Goal: Information Seeking & Learning: Learn about a topic

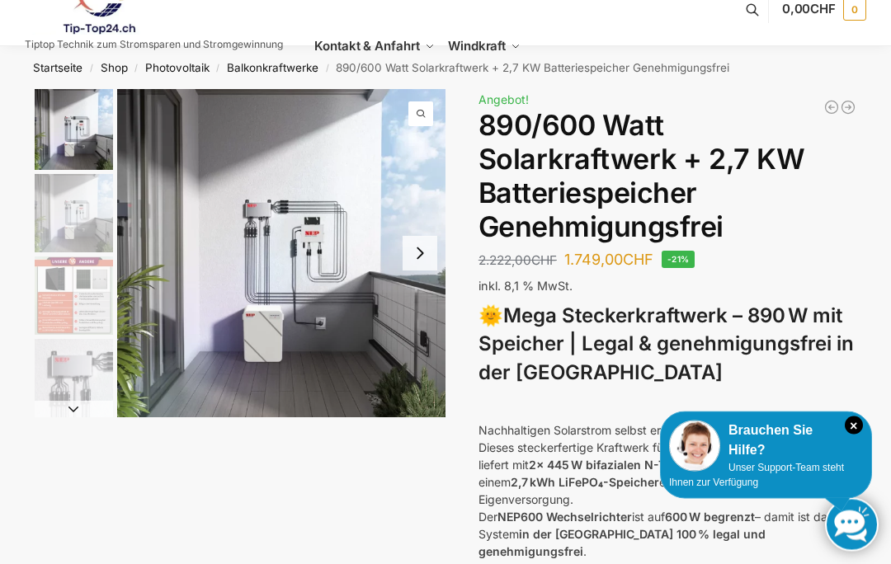
scroll to position [29, 0]
click at [417, 260] on button "Next slide" at bounding box center [419, 253] width 35 height 35
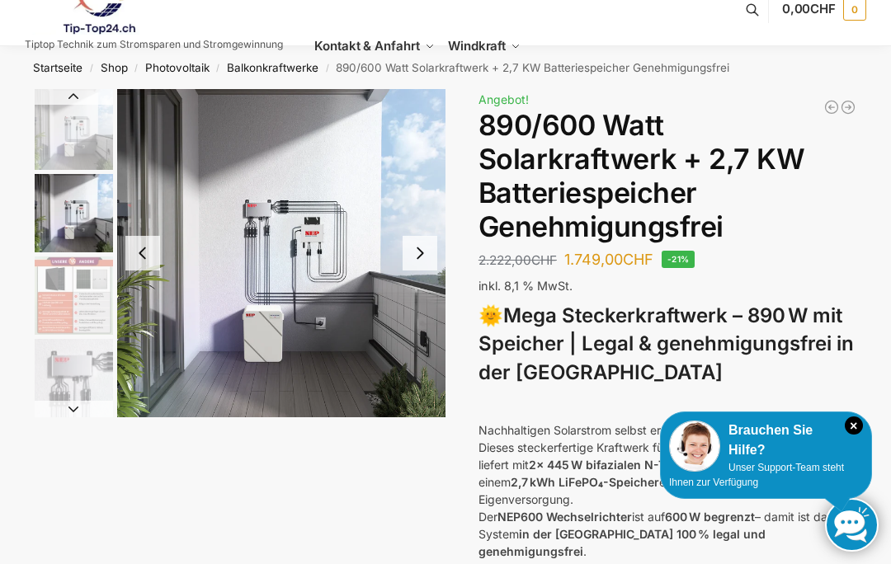
click at [409, 259] on button "Next slide" at bounding box center [419, 253] width 35 height 35
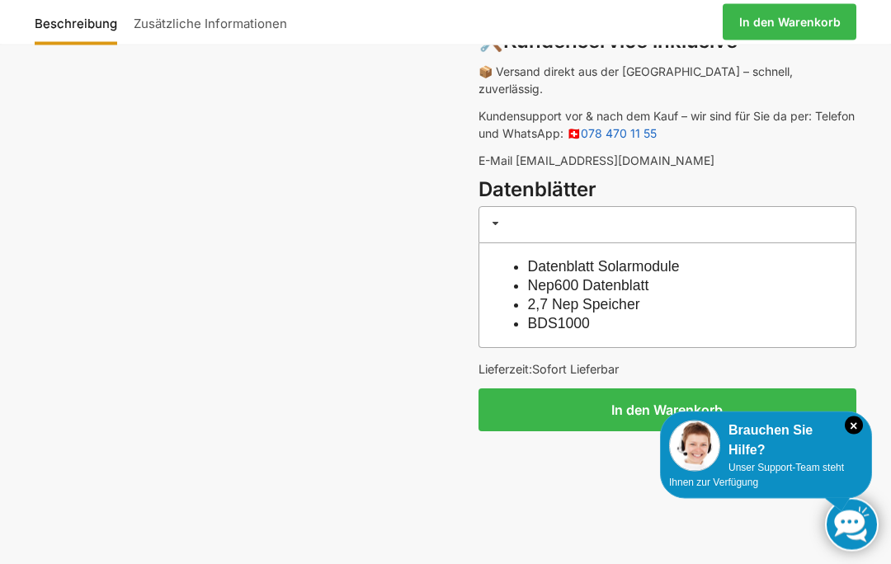
scroll to position [1330, 0]
click at [552, 258] on link "Datenblatt Solarmodule" at bounding box center [604, 266] width 152 height 16
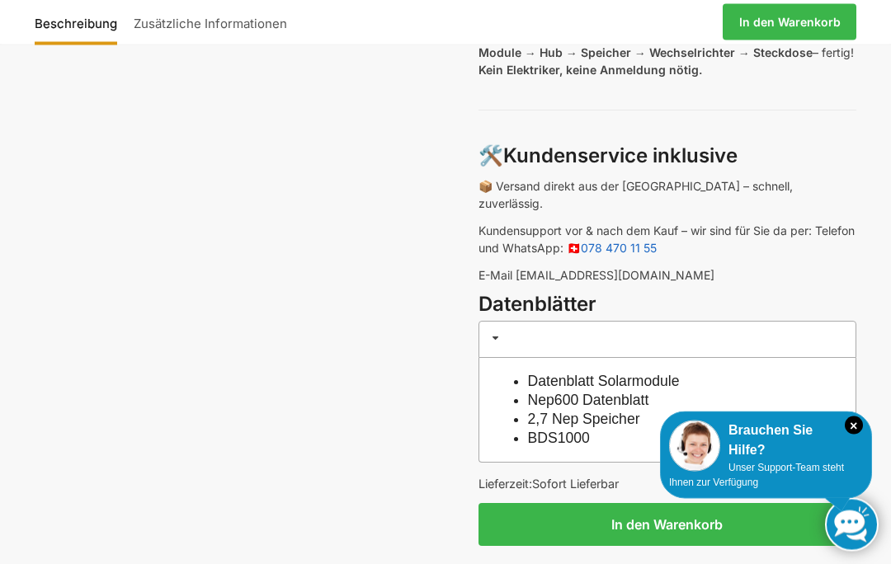
scroll to position [1216, 0]
click at [544, 373] on link "Datenblatt Solarmodule" at bounding box center [604, 381] width 152 height 16
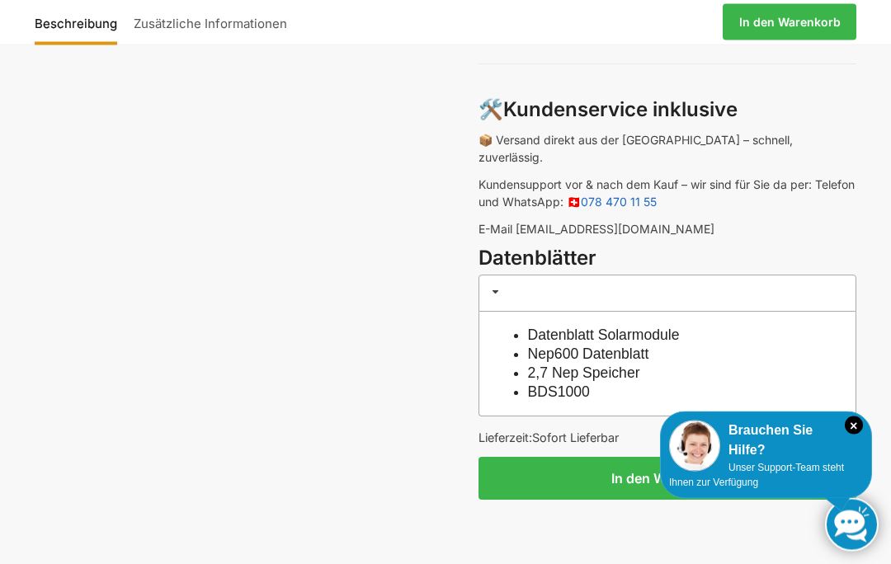
scroll to position [1262, 0]
click at [543, 346] on link "Nep600 Datenblatt" at bounding box center [588, 354] width 121 height 16
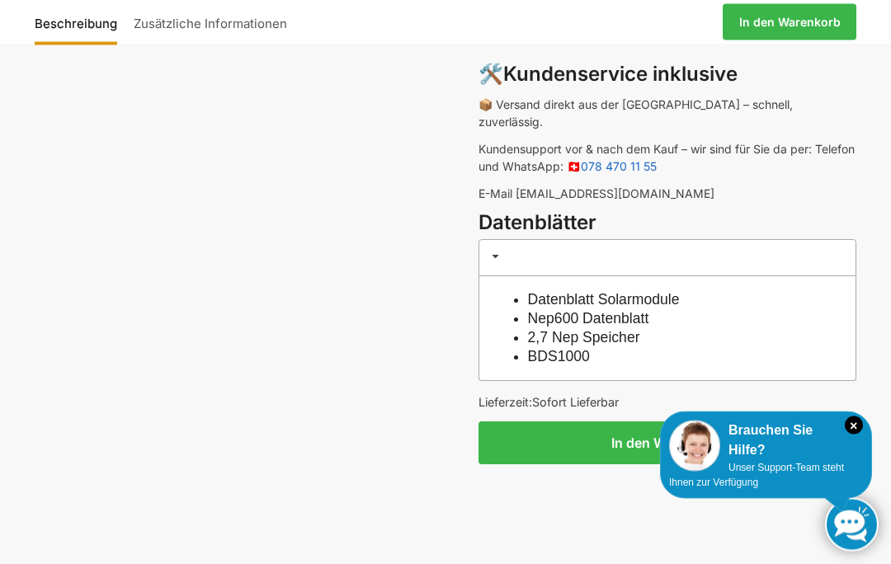
scroll to position [1297, 0]
click at [539, 329] on link "2,7 Nep Speicher" at bounding box center [584, 337] width 112 height 16
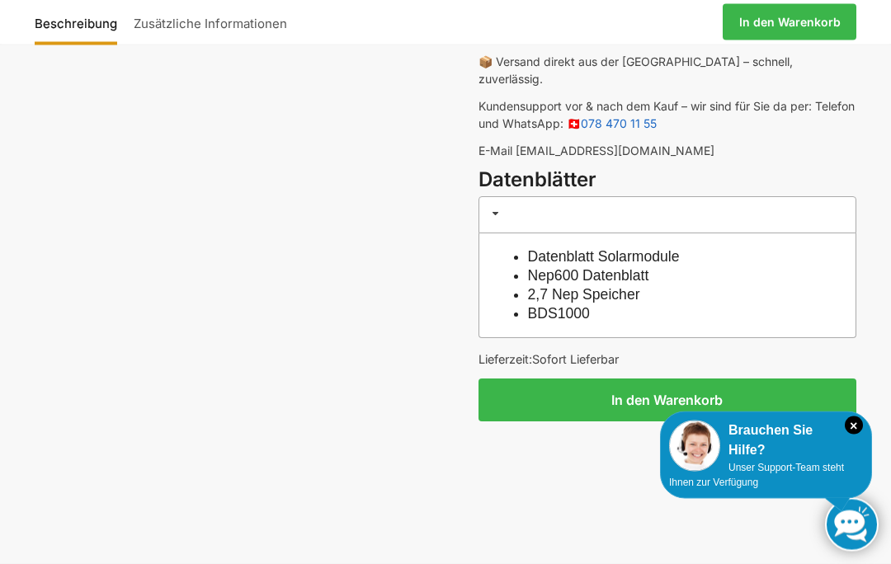
scroll to position [1340, 0]
click at [532, 305] on link "BDS1000" at bounding box center [559, 313] width 62 height 16
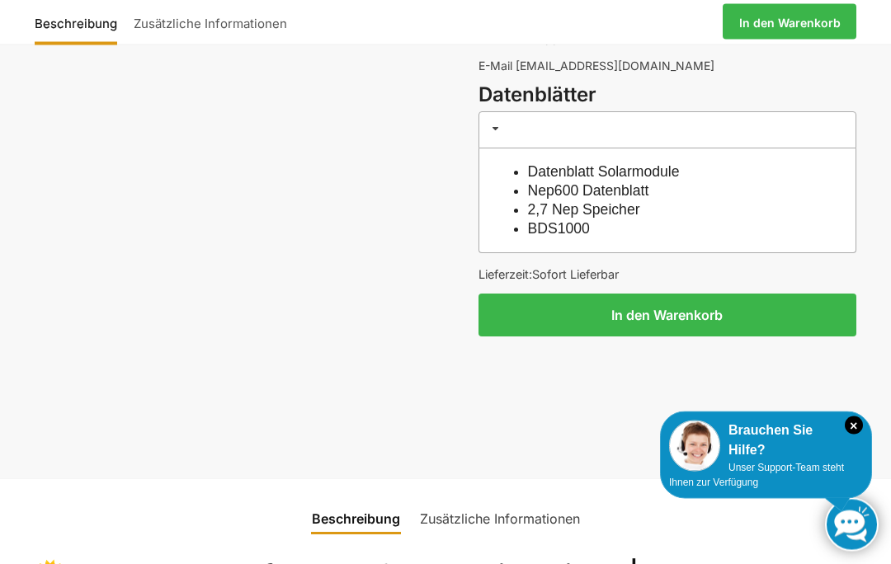
scroll to position [1425, 0]
click at [452, 499] on link "Zusätzliche Informationen" at bounding box center [500, 519] width 180 height 40
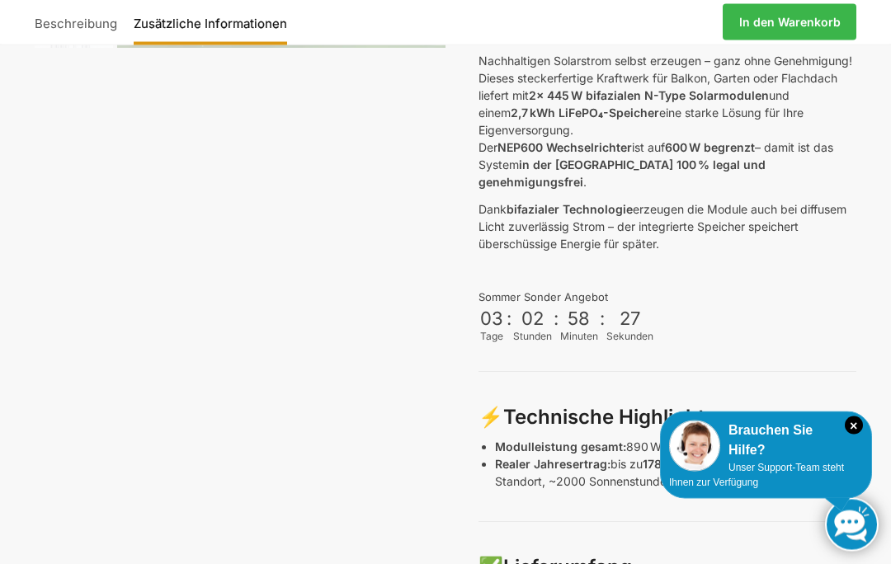
scroll to position [398, 0]
click at [843, 482] on div "🌞 Mega Steckerkraftwerk – 890 W mit Speicher | Legal & genehmigungsfrei in der …" at bounding box center [667, 519] width 378 height 1175
click at [853, 435] on icon "×" at bounding box center [854, 426] width 18 height 18
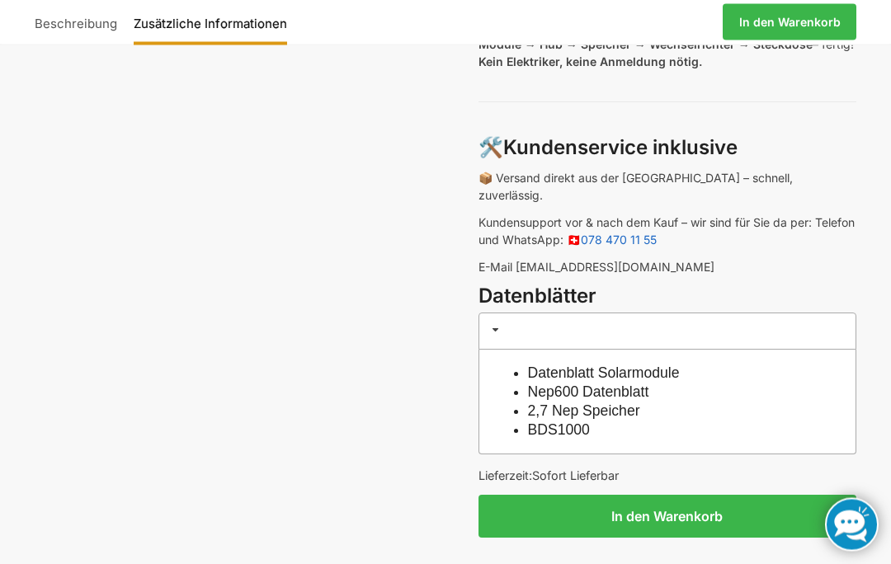
scroll to position [1224, 0]
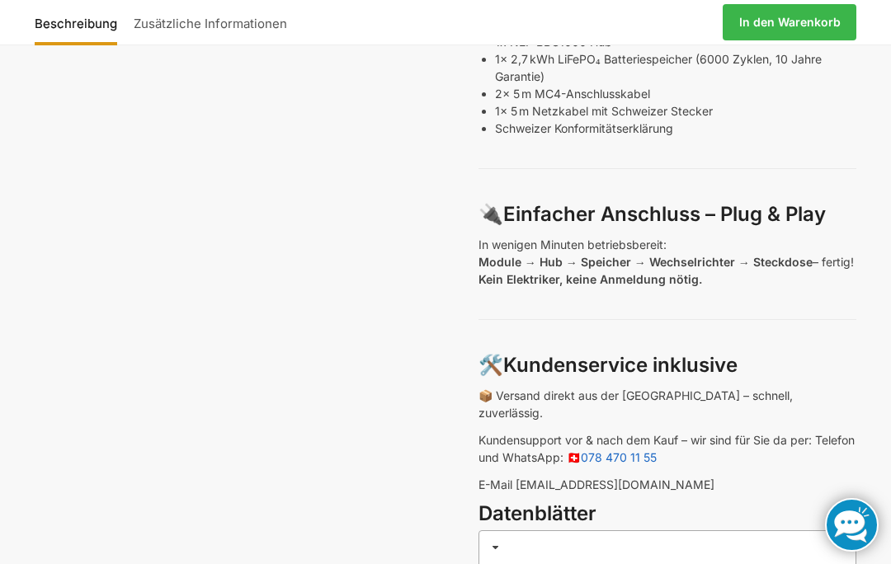
scroll to position [886, 0]
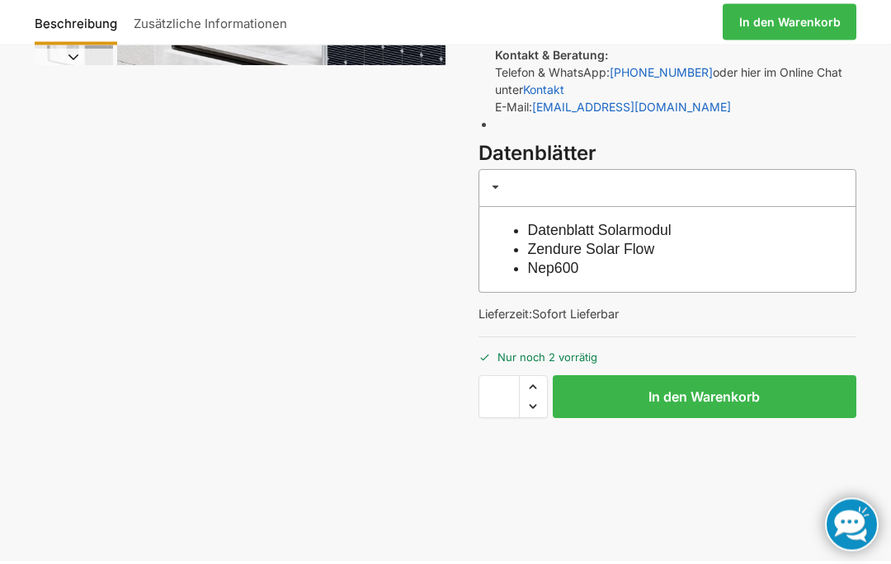
scroll to position [381, 0]
click at [539, 222] on link "Datenblatt Solarmodul" at bounding box center [600, 230] width 144 height 16
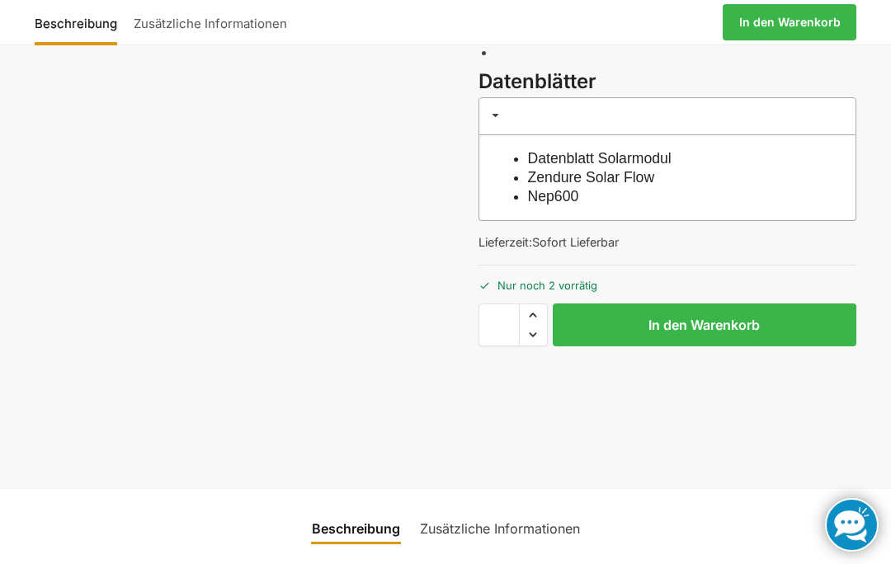
click at [562, 178] on link "Zendure Solar Flow" at bounding box center [591, 177] width 127 height 16
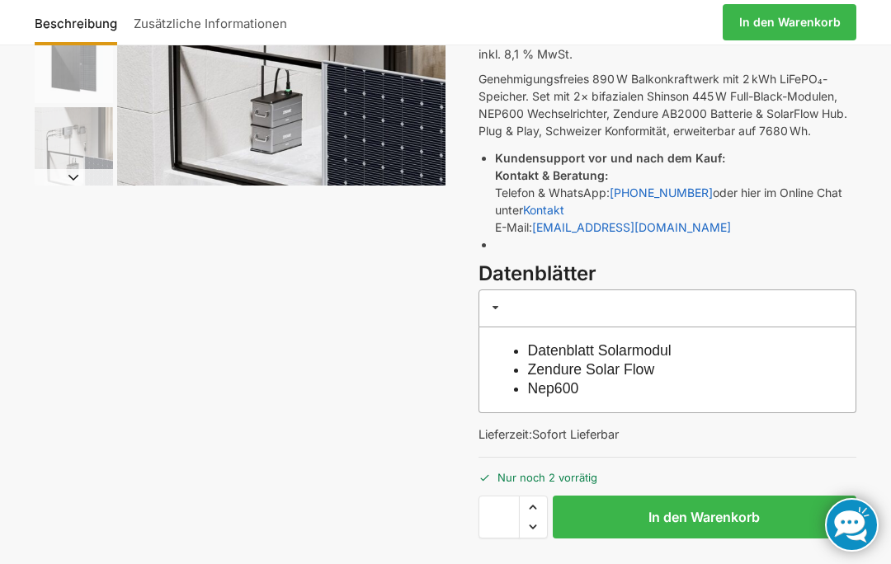
scroll to position [261, 0]
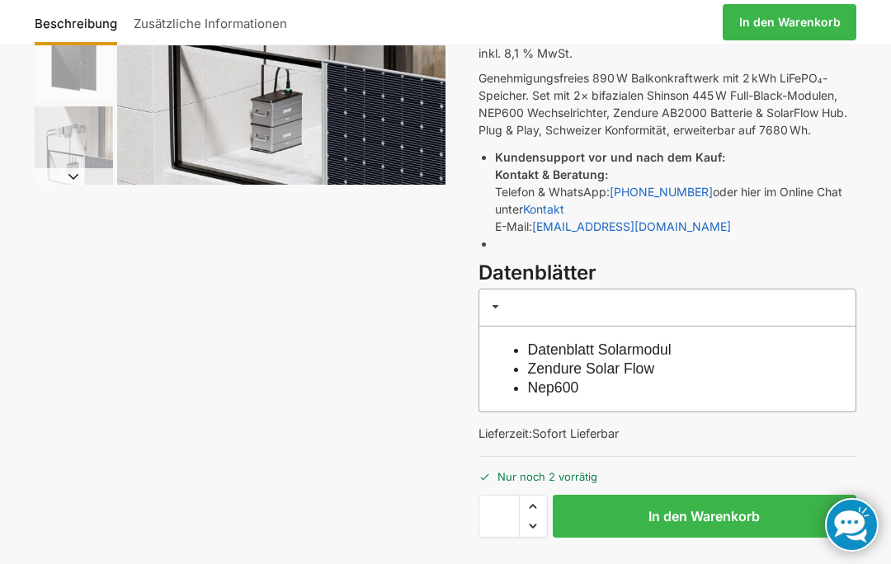
click at [538, 391] on link "Nep600" at bounding box center [553, 387] width 51 height 16
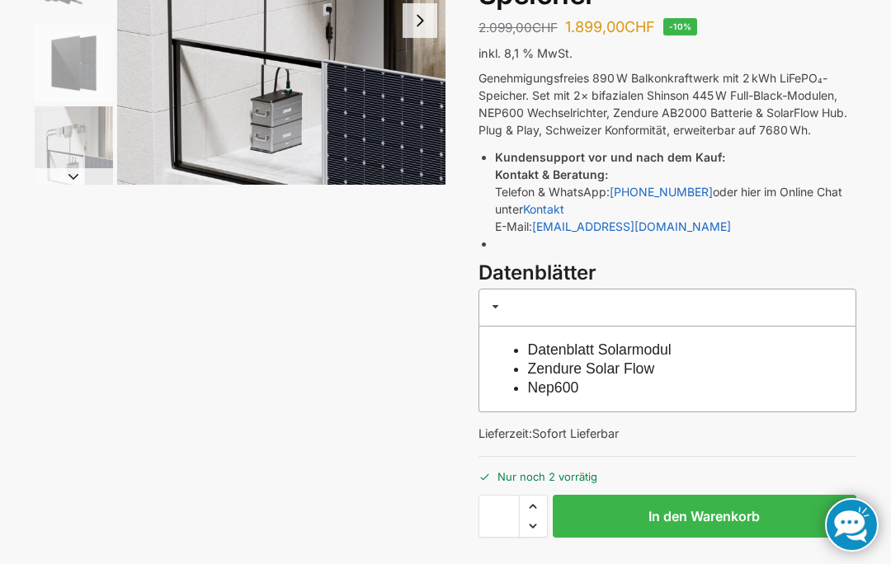
scroll to position [75, 0]
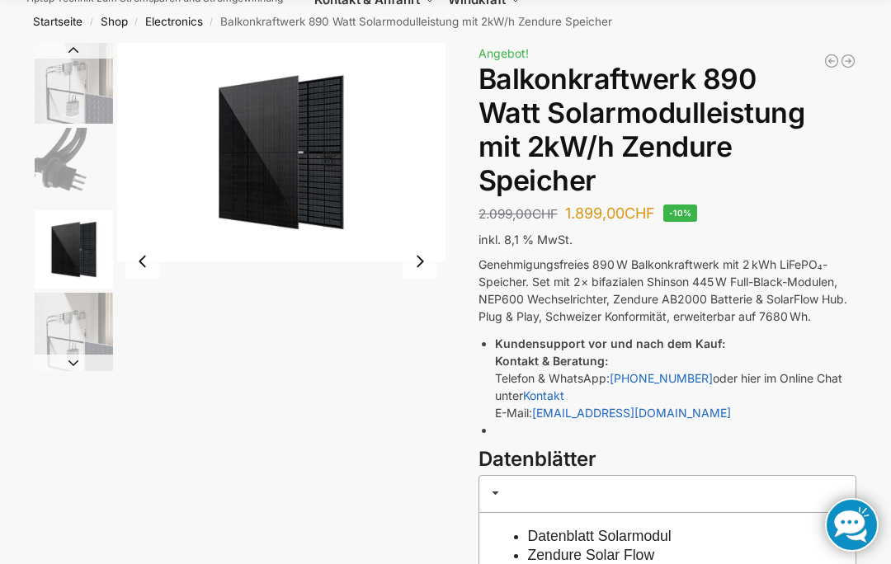
click at [78, 247] on img "3 / 5" at bounding box center [74, 249] width 78 height 78
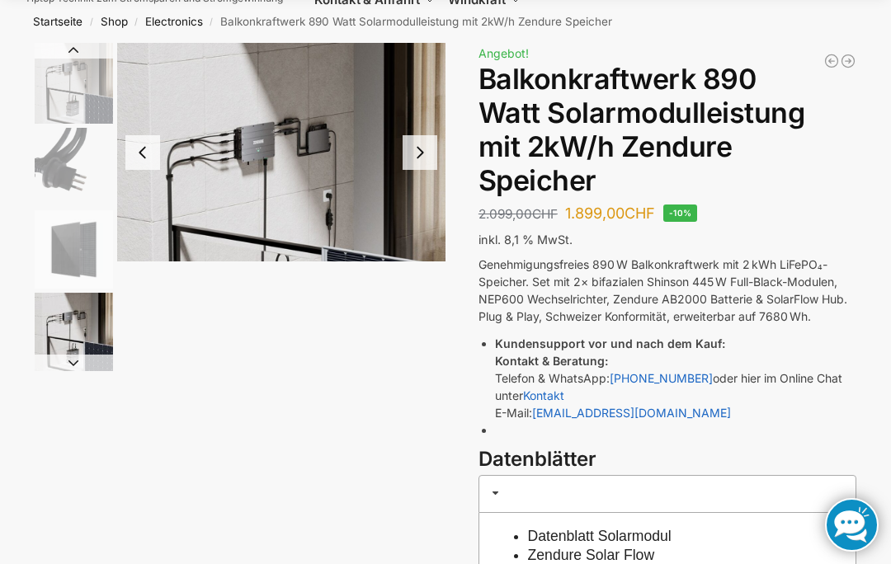
click at [81, 330] on img "4 / 5" at bounding box center [74, 332] width 78 height 78
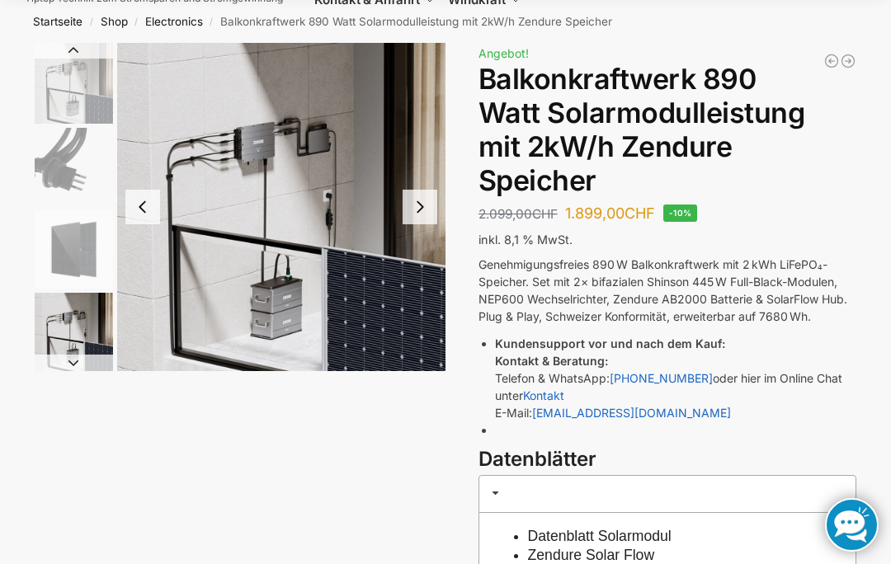
click at [254, 207] on img "4 / 5" at bounding box center [281, 207] width 328 height 328
